Goal: Transaction & Acquisition: Purchase product/service

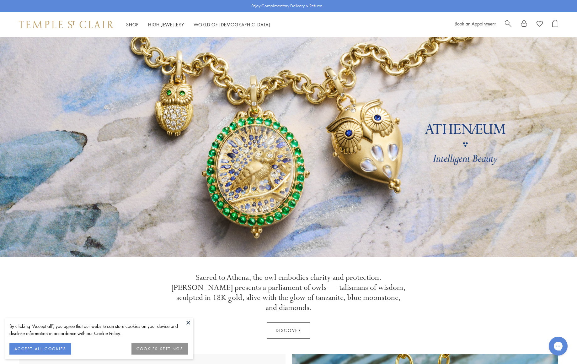
click at [507, 25] on span "Search" at bounding box center [508, 23] width 7 height 7
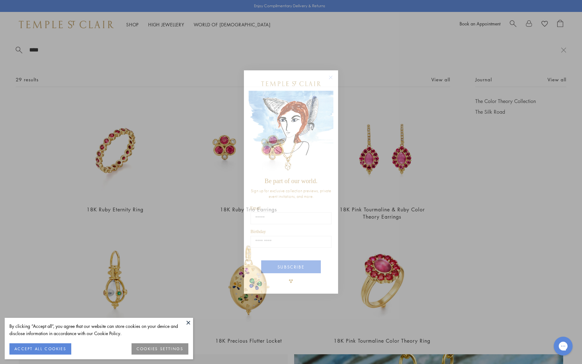
click at [332, 78] on circle "Close dialog" at bounding box center [331, 77] width 8 height 8
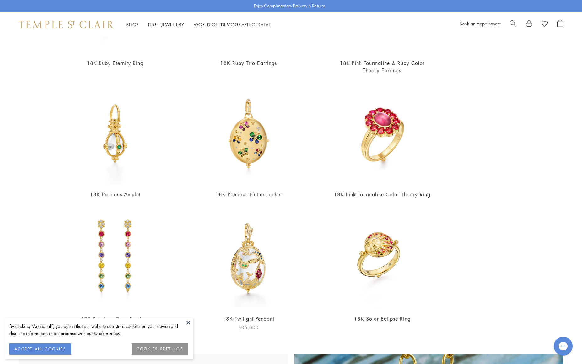
scroll to position [148, 0]
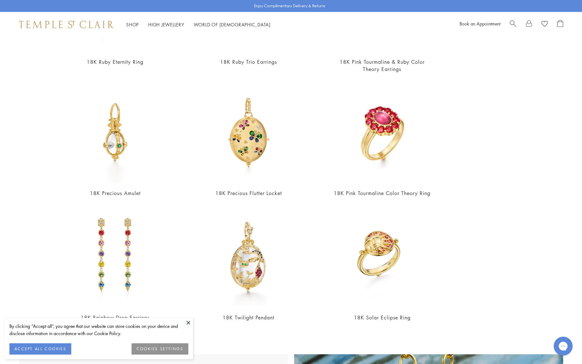
click at [188, 322] on button at bounding box center [188, 322] width 9 height 9
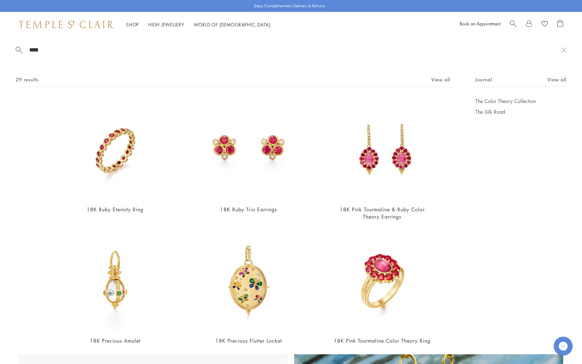
scroll to position [0, 0]
click at [512, 21] on span "Search" at bounding box center [513, 23] width 7 height 7
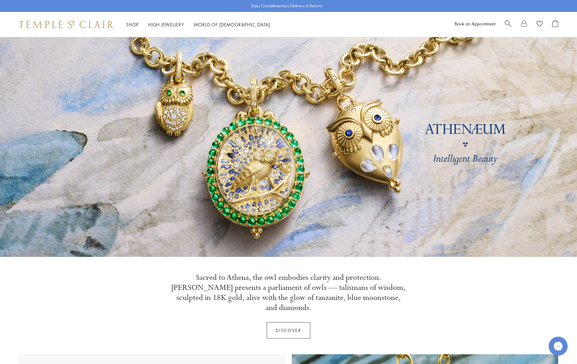
click at [508, 22] on span "Search" at bounding box center [508, 23] width 7 height 7
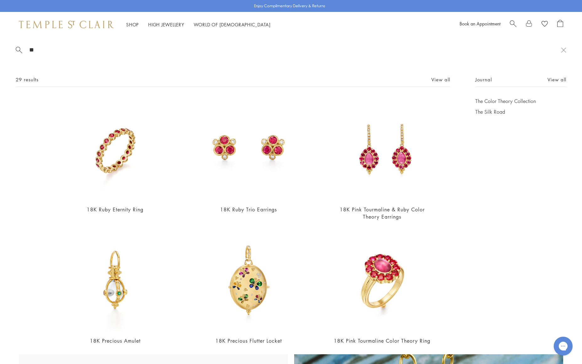
type input "*"
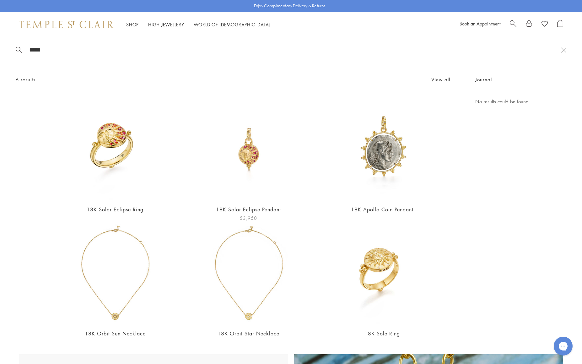
type input "*****"
click at [250, 155] on img at bounding box center [248, 149] width 102 height 102
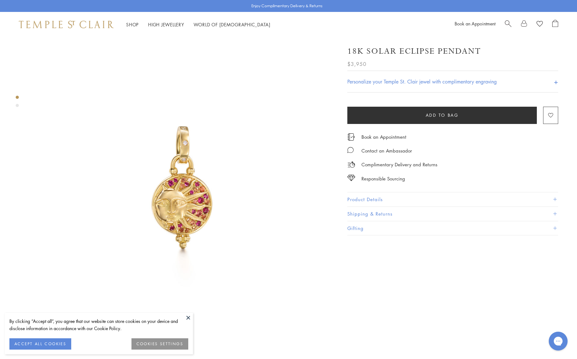
click at [411, 195] on button "Product Details" at bounding box center [453, 199] width 211 height 14
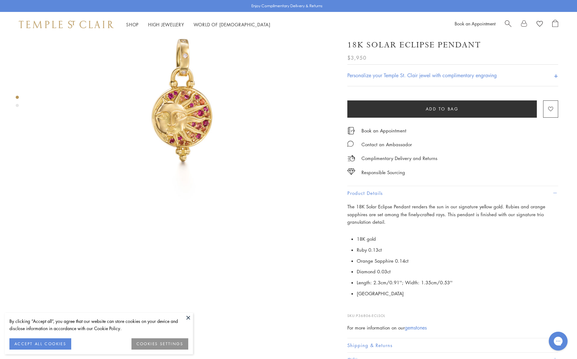
scroll to position [89, 0]
click at [190, 316] on button at bounding box center [188, 317] width 9 height 9
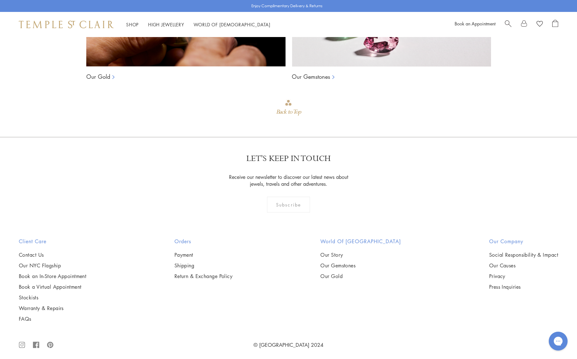
scroll to position [945, 0]
click at [355, 263] on link "Our Gemstones" at bounding box center [361, 265] width 81 height 7
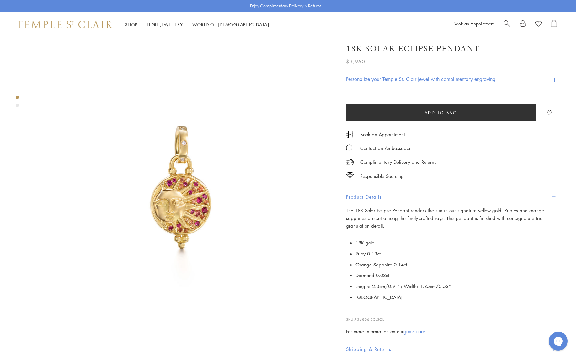
scroll to position [0, 1]
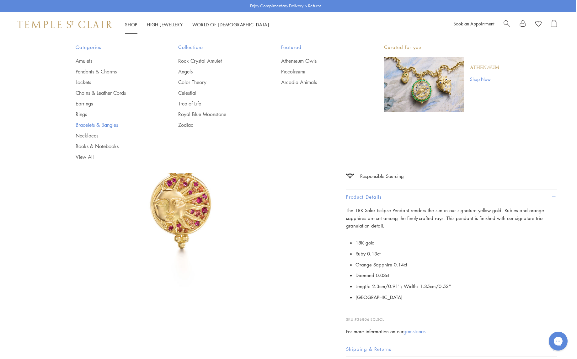
click at [104, 125] on link "Bracelets & Bangles" at bounding box center [115, 125] width 78 height 7
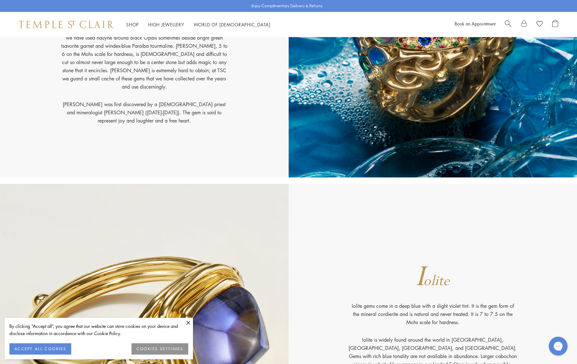
scroll to position [2656, 0]
drag, startPoint x: 44, startPoint y: 351, endPoint x: 49, endPoint y: 350, distance: 5.5
click at [44, 351] on button "ACCEPT ALL COOKIES" at bounding box center [40, 348] width 62 height 11
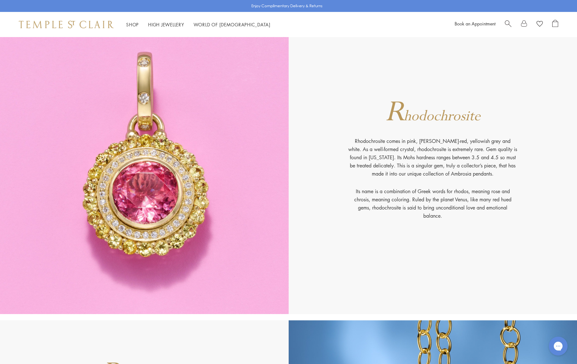
scroll to position [5312, 0]
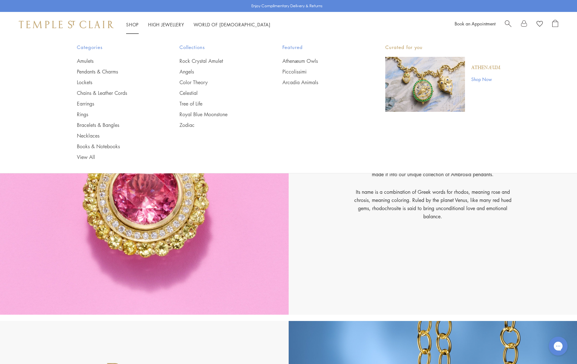
click at [132, 25] on link "Shop Shop" at bounding box center [132, 24] width 13 height 6
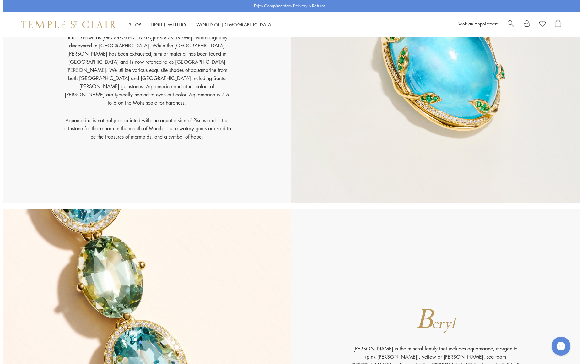
scroll to position [710, 0]
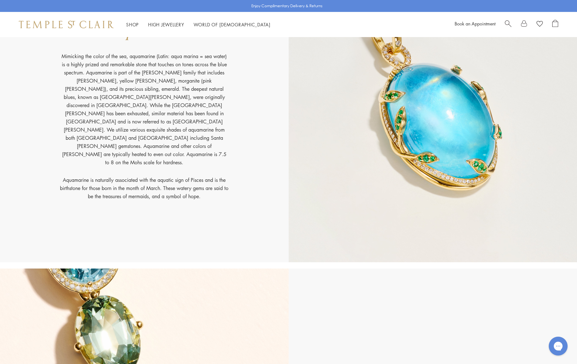
click at [510, 23] on span "Search" at bounding box center [508, 23] width 7 height 7
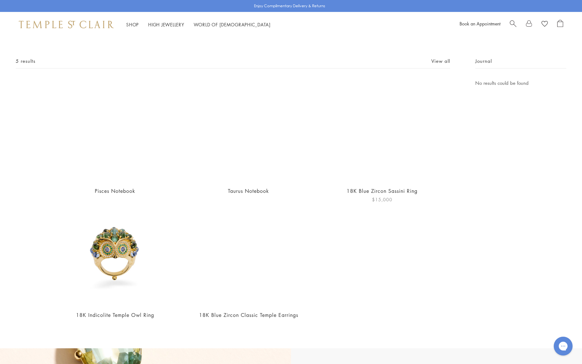
scroll to position [18, 0]
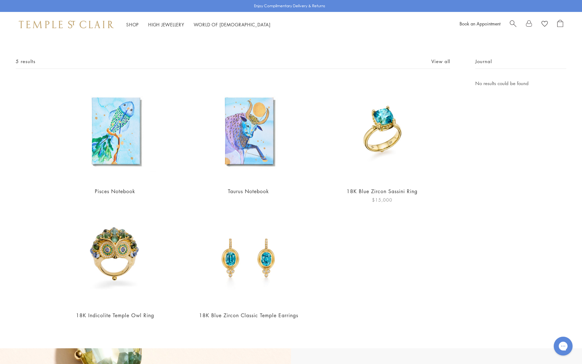
type input "*********"
click at [383, 128] on img at bounding box center [382, 130] width 102 height 102
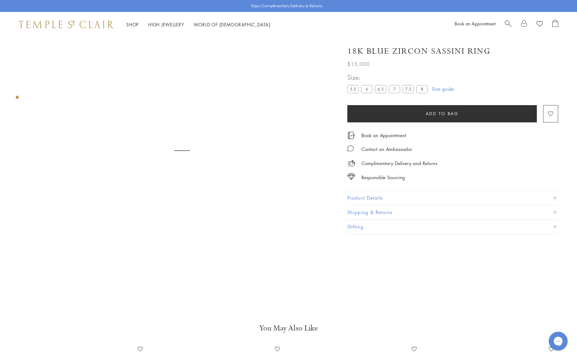
scroll to position [37, 0]
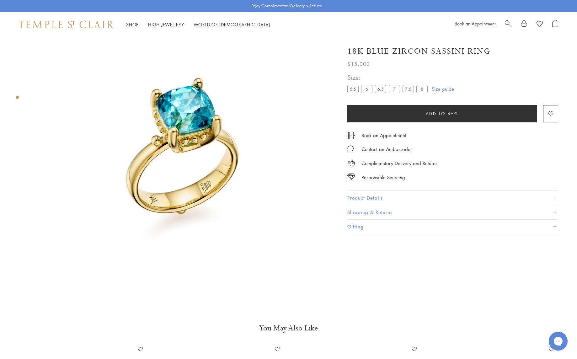
click at [394, 195] on button "Product Details" at bounding box center [453, 198] width 211 height 14
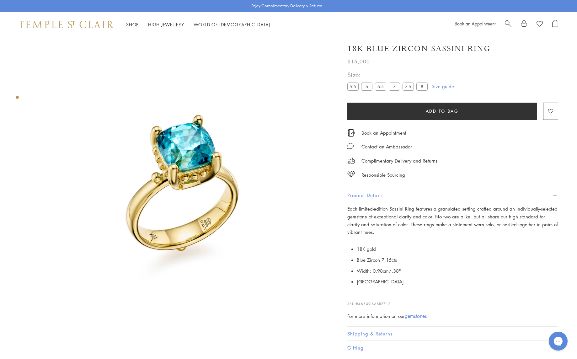
scroll to position [0, 0]
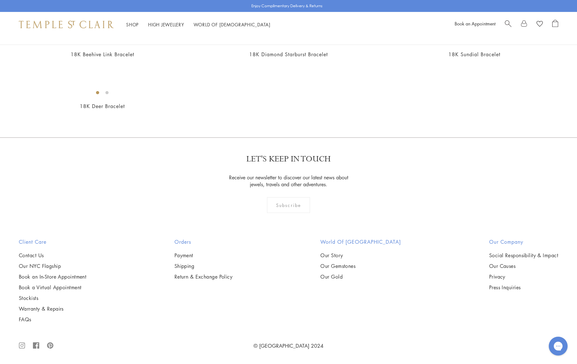
scroll to position [1459, 0]
